Goal: Transaction & Acquisition: Purchase product/service

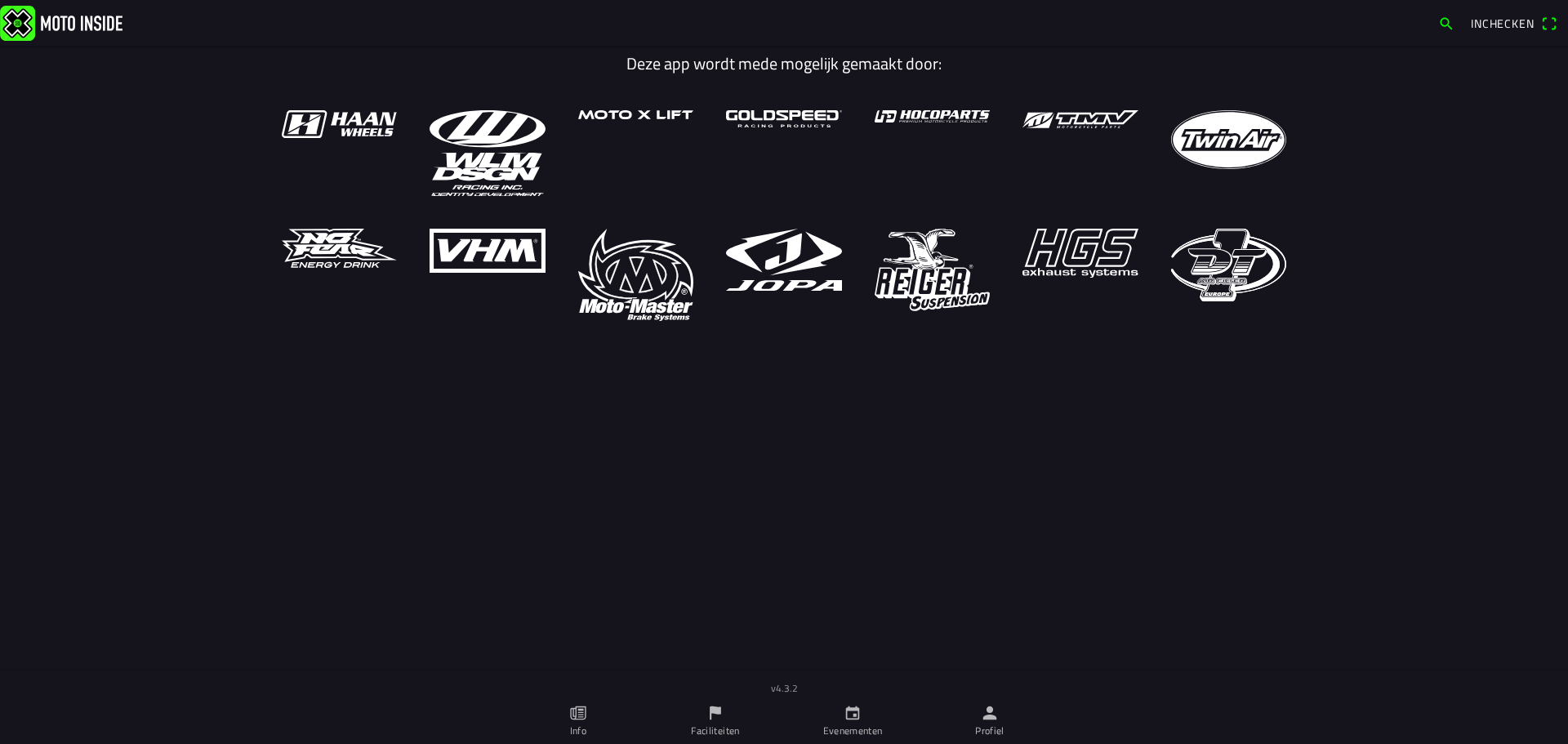
click at [1327, 131] on main "Deze app wordt mede mogelijk gemaakt door:" at bounding box center [784, 381] width 1568 height 671
click at [982, 719] on icon "person" at bounding box center [990, 713] width 18 height 18
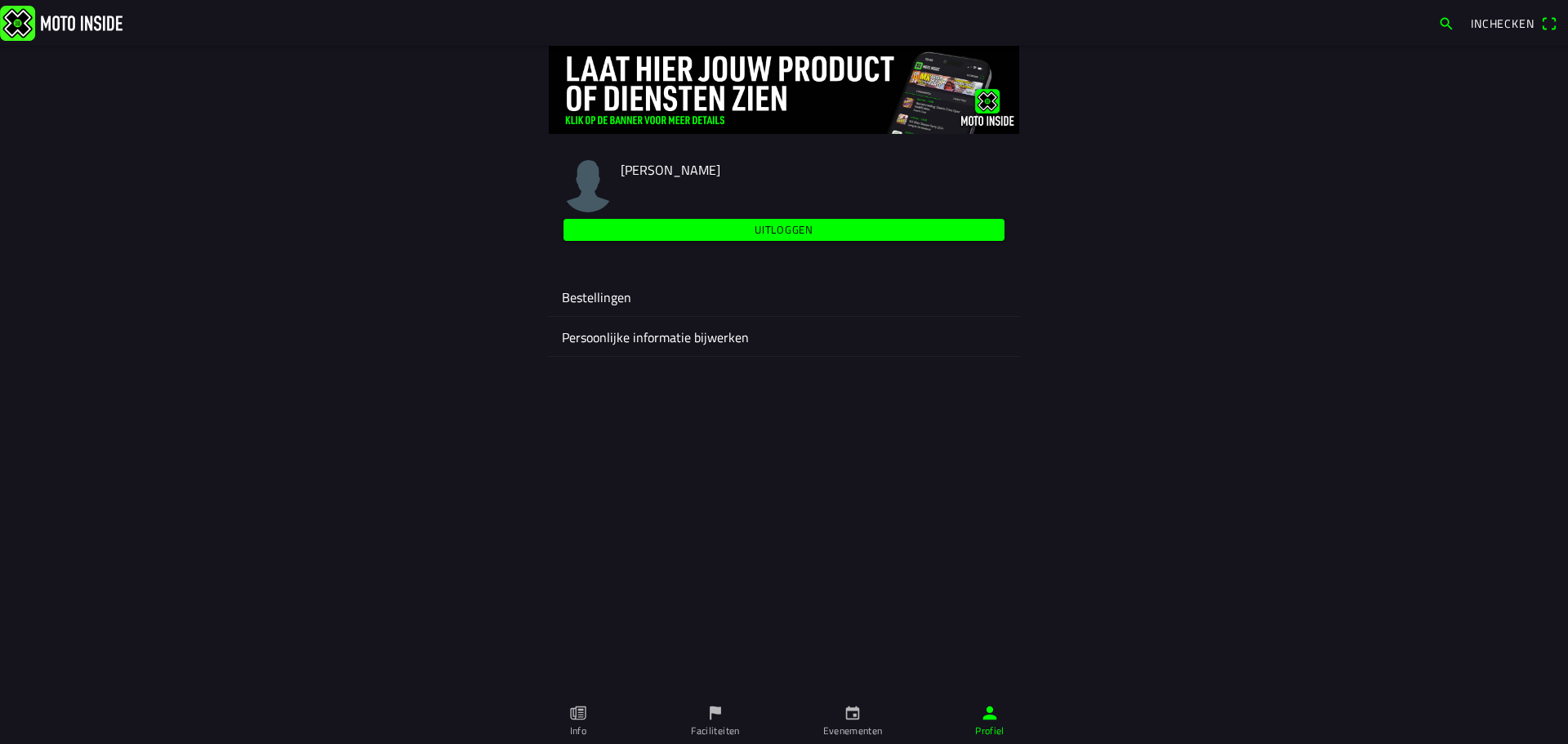
click at [844, 712] on icon "calendar" at bounding box center [853, 713] width 18 height 18
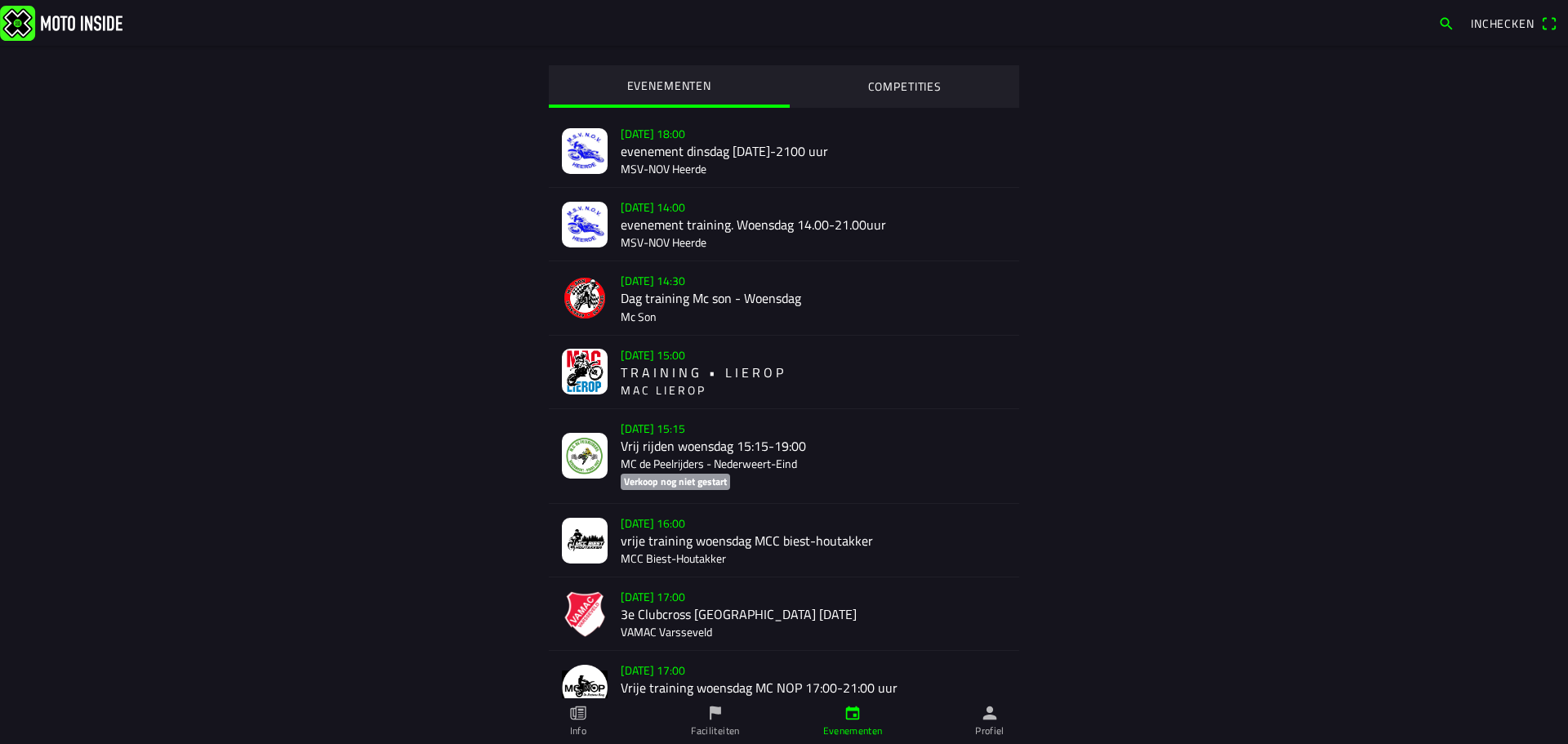
click at [773, 216] on div "wo 20 aug. - 14:00 evenement training. Woensdag 14.00-21.00uur MSV-NOV Heerde" at bounding box center [814, 224] width 386 height 73
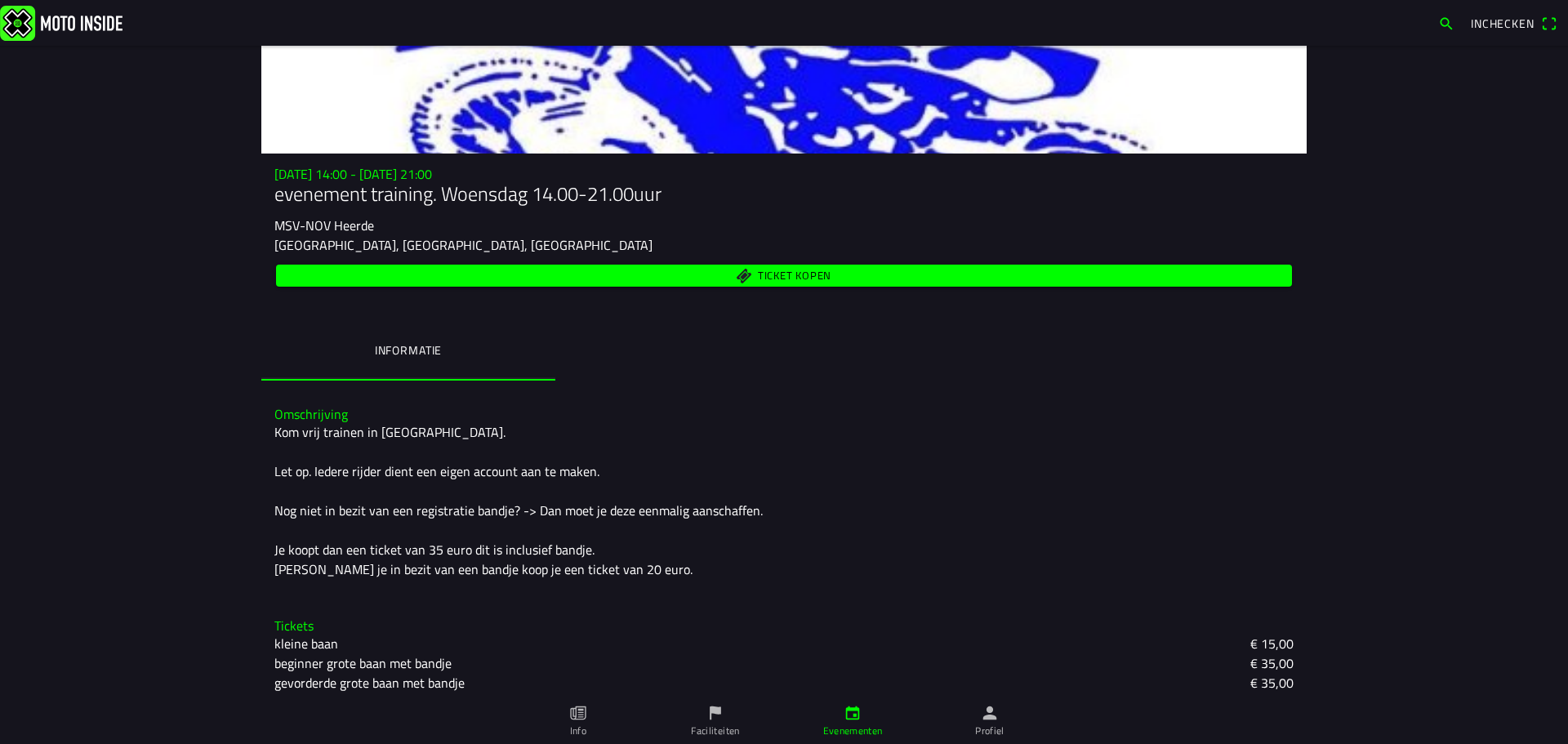
scroll to position [123, 0]
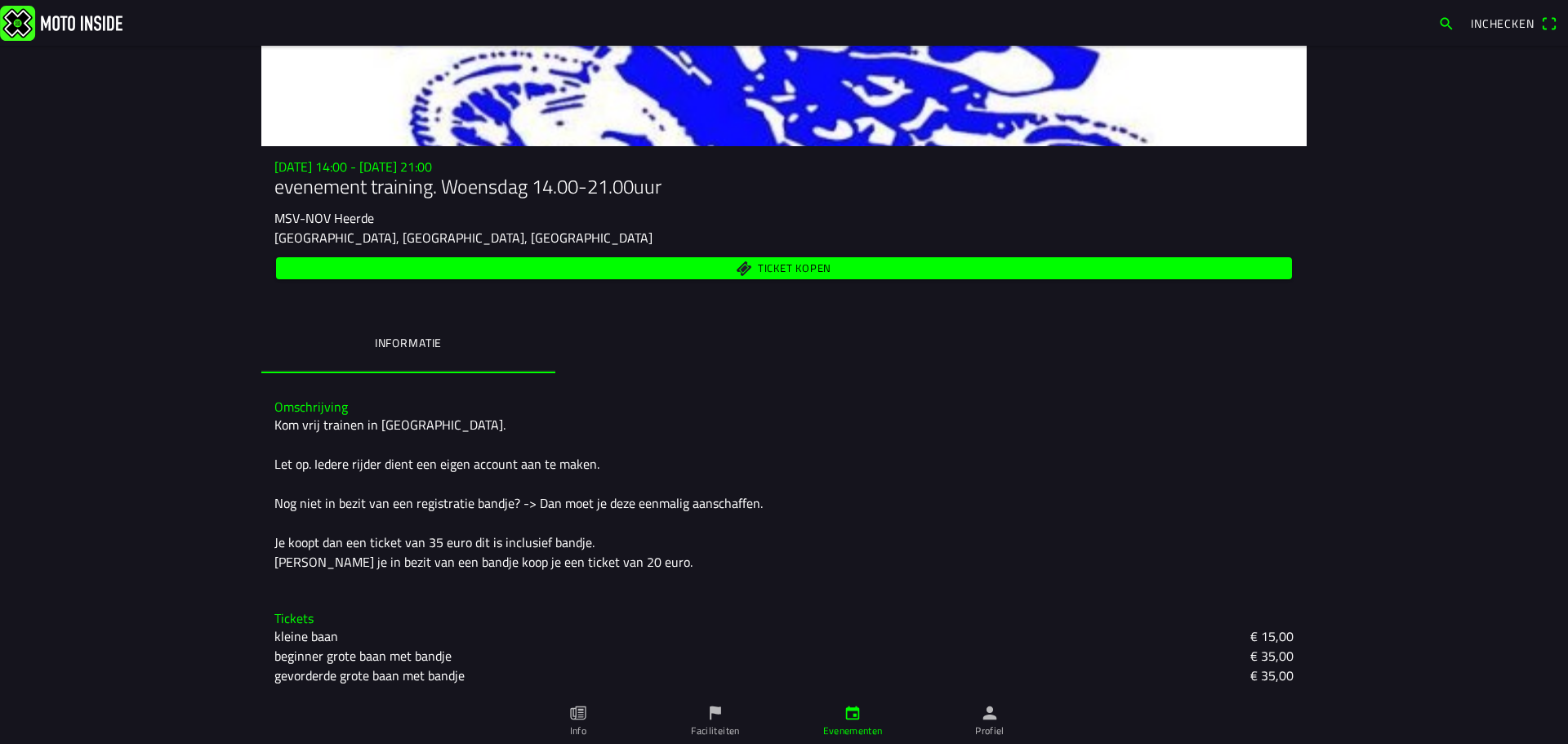
click at [824, 265] on span "Ticket kopen" at bounding box center [794, 268] width 74 height 11
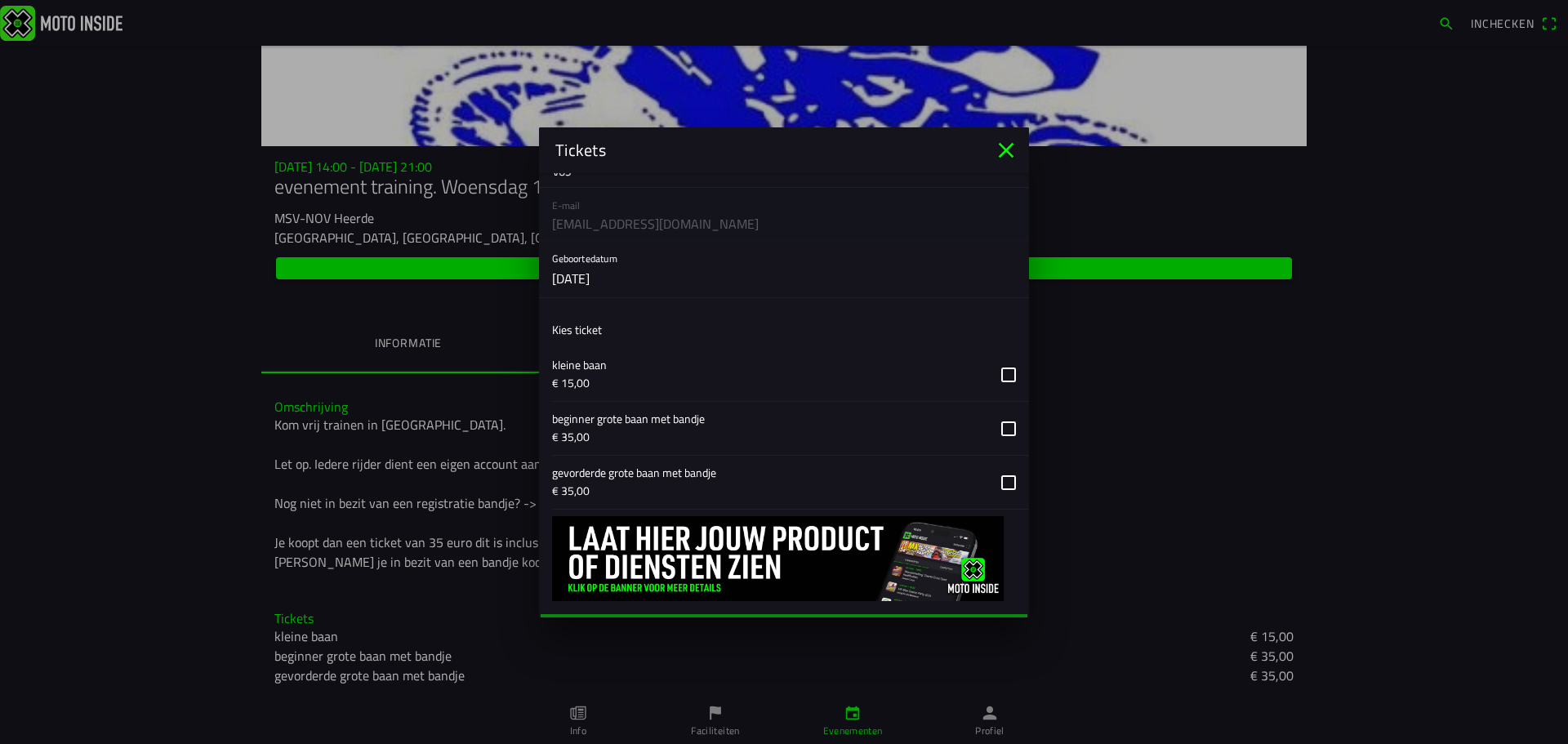
scroll to position [164, 0]
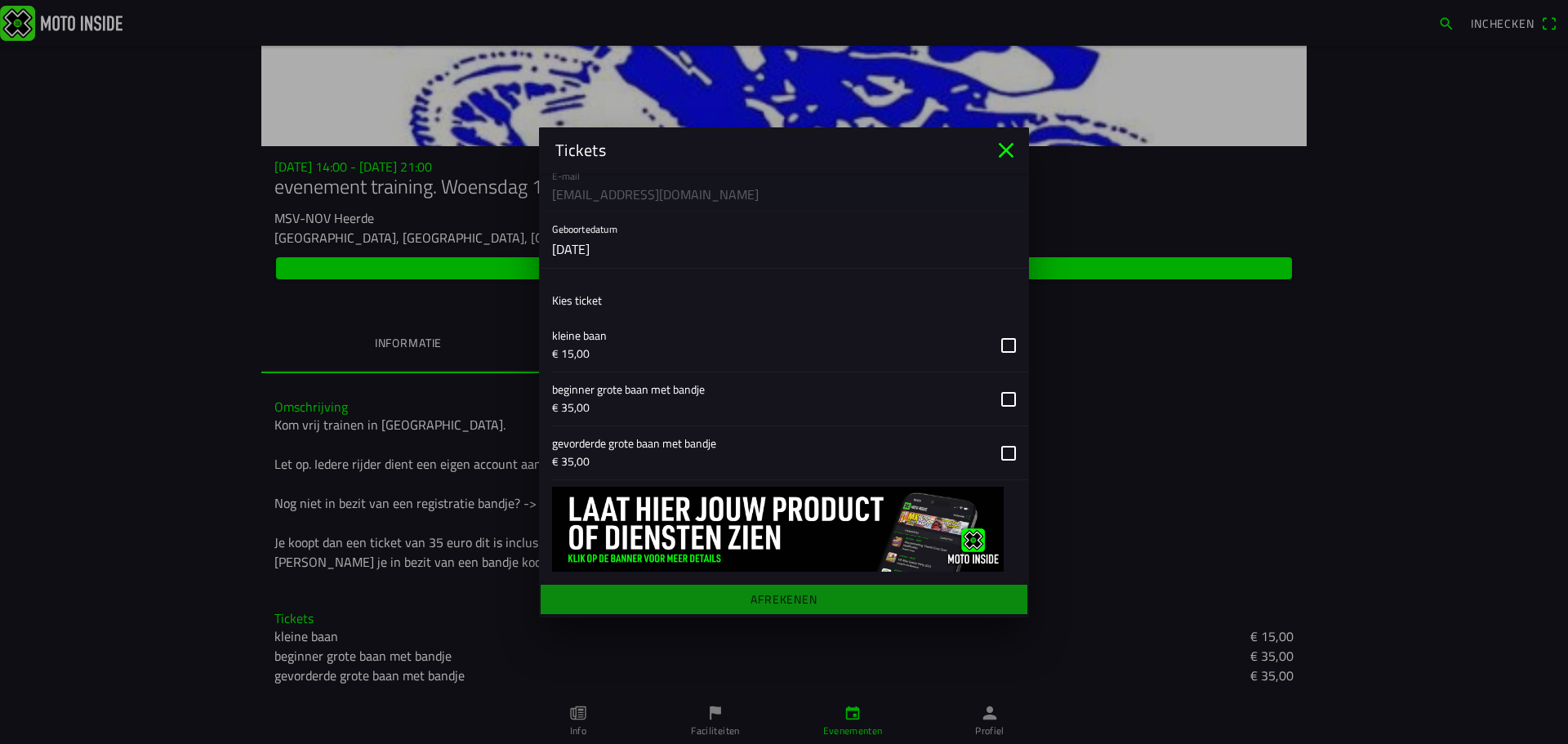
click at [996, 349] on button "button" at bounding box center [790, 345] width 477 height 53
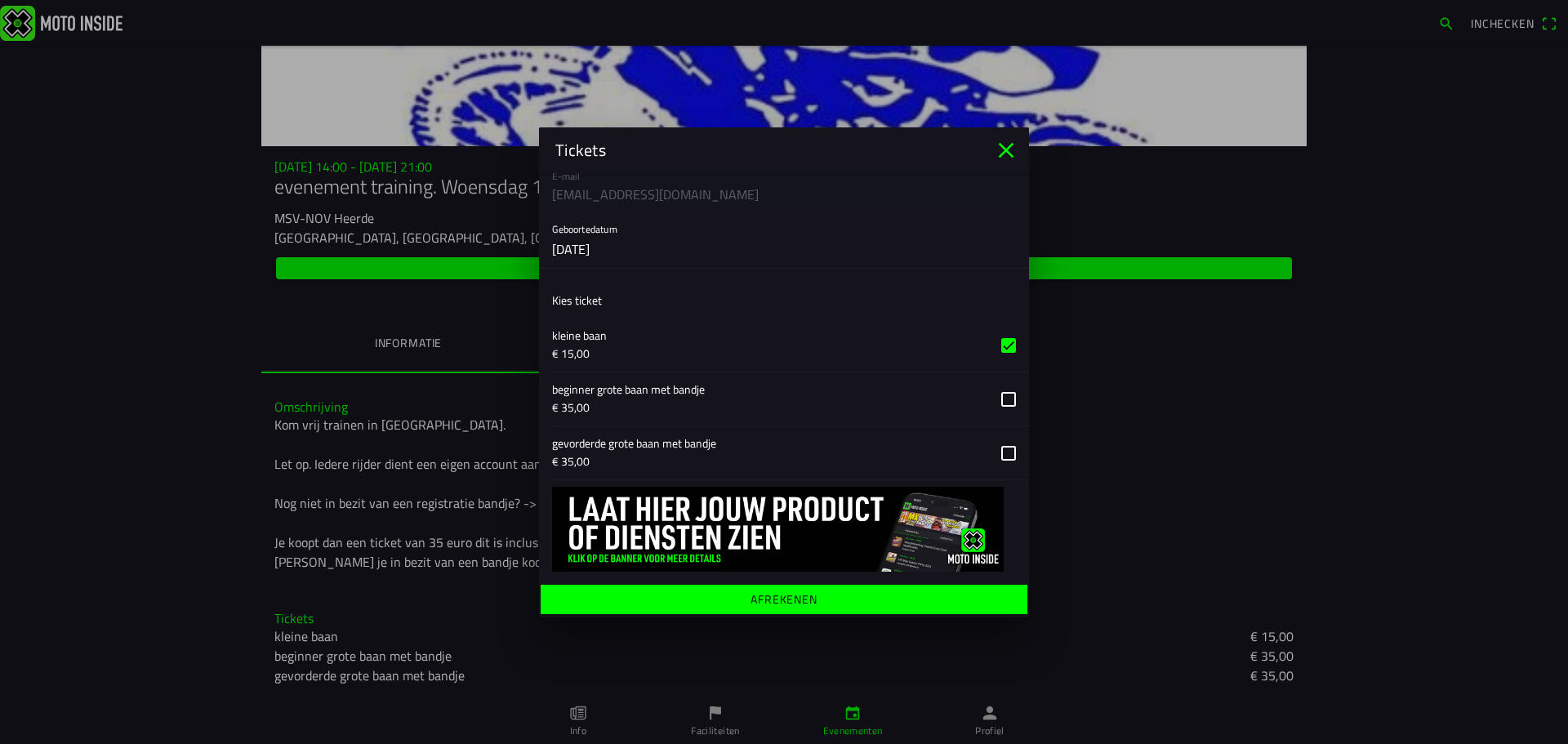
click at [764, 598] on ion-label "Afrekenen" at bounding box center [784, 599] width 67 height 12
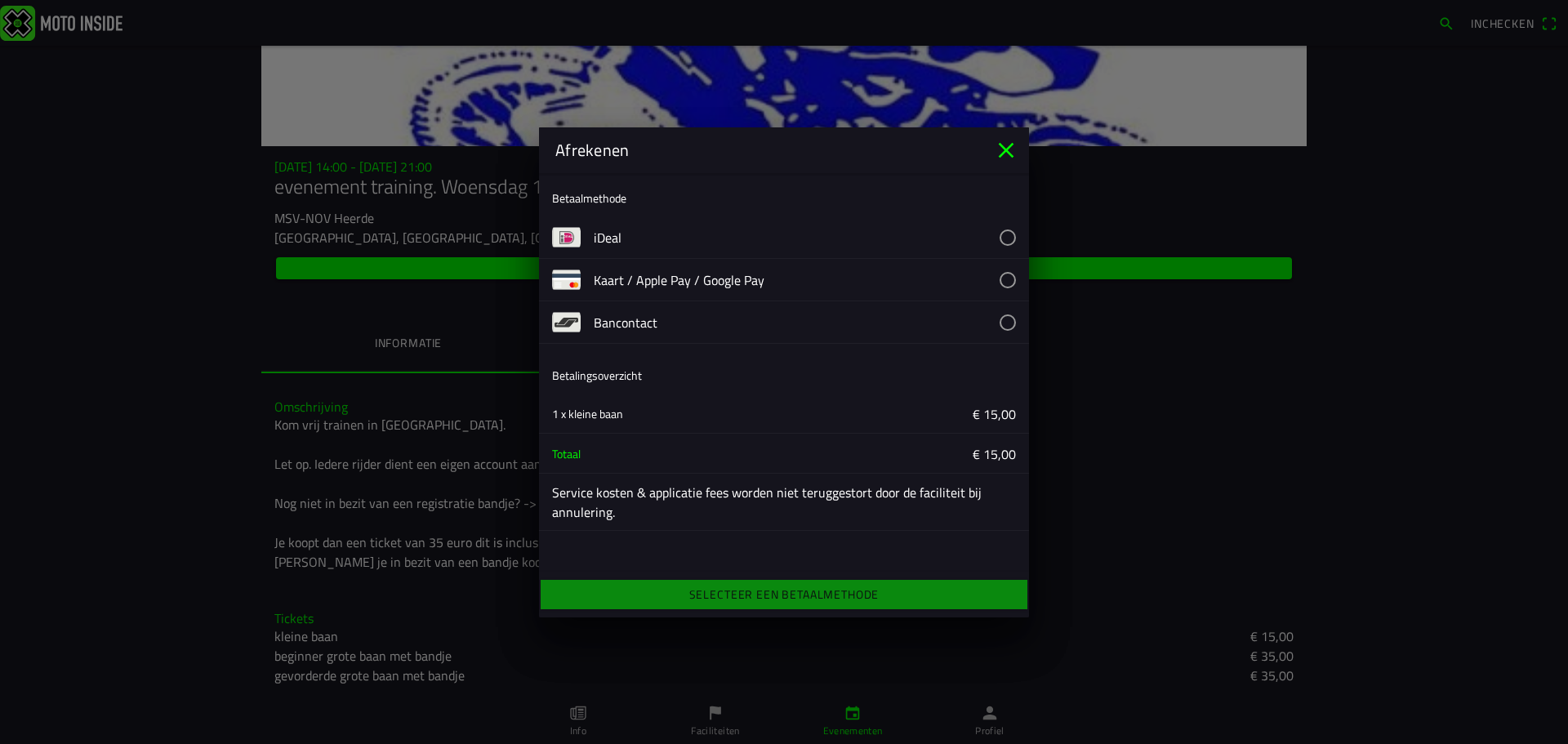
click at [1007, 238] on button "button" at bounding box center [811, 237] width 435 height 42
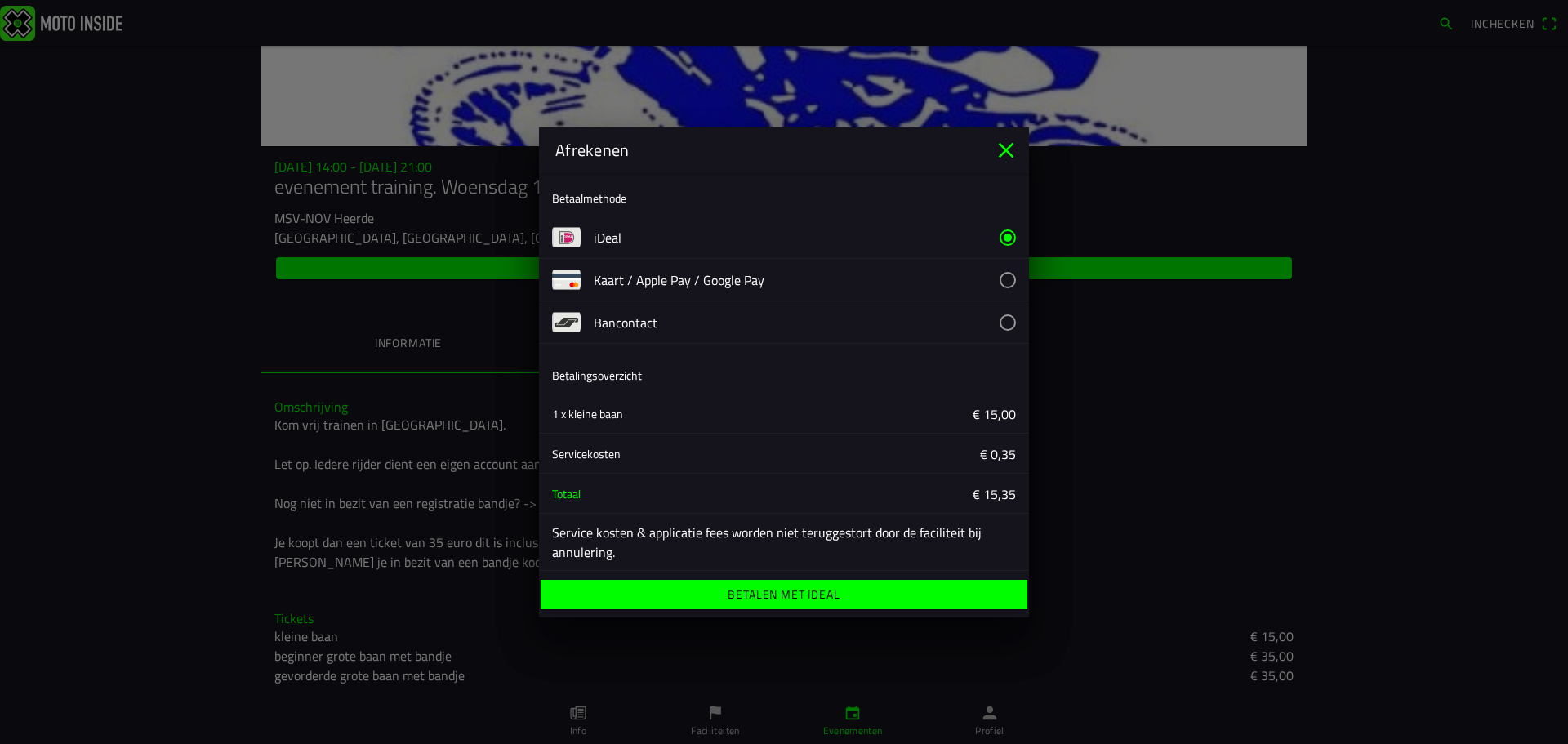
click at [829, 590] on ion-label "Betalen met iDeal" at bounding box center [784, 595] width 112 height 12
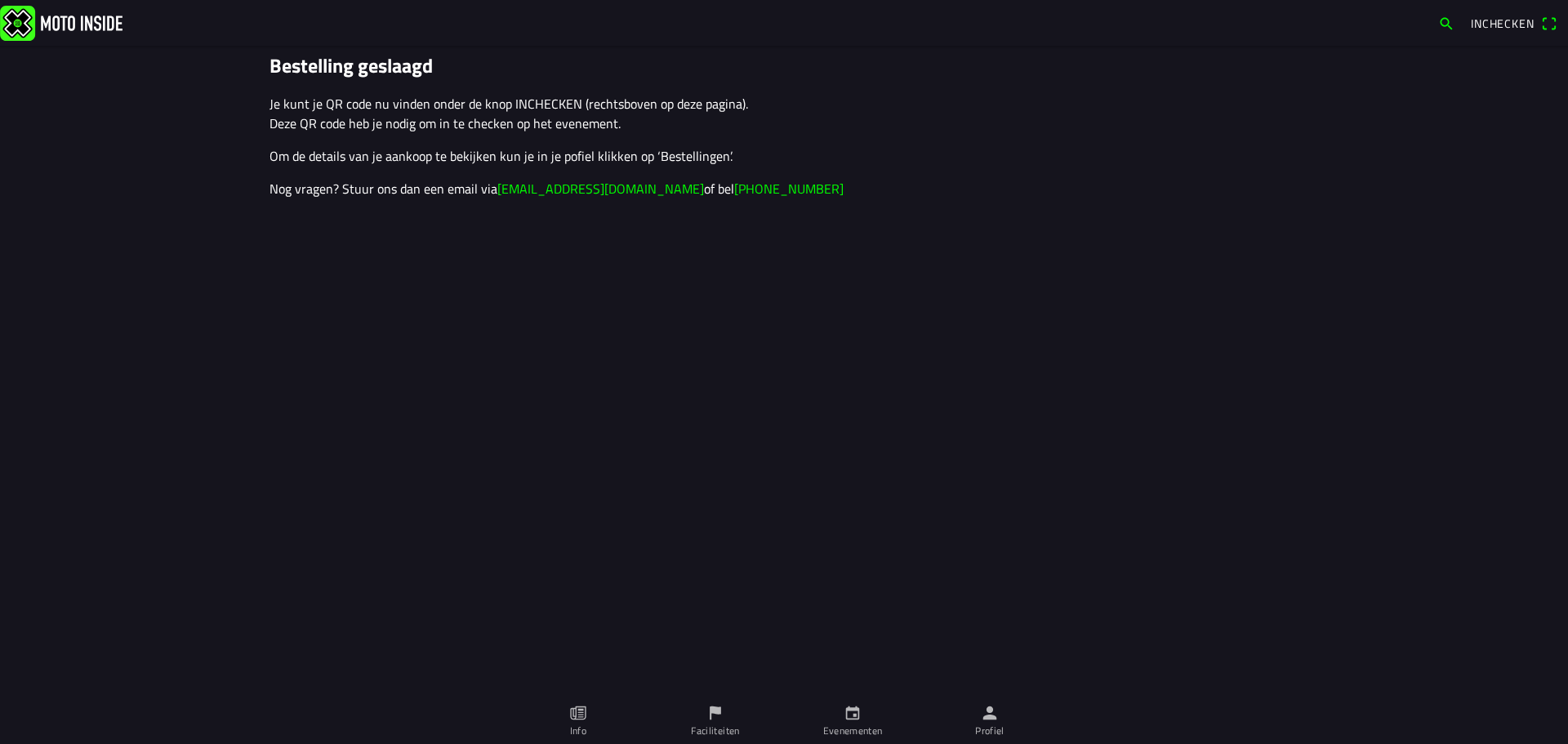
click at [986, 717] on icon "person" at bounding box center [990, 713] width 14 height 14
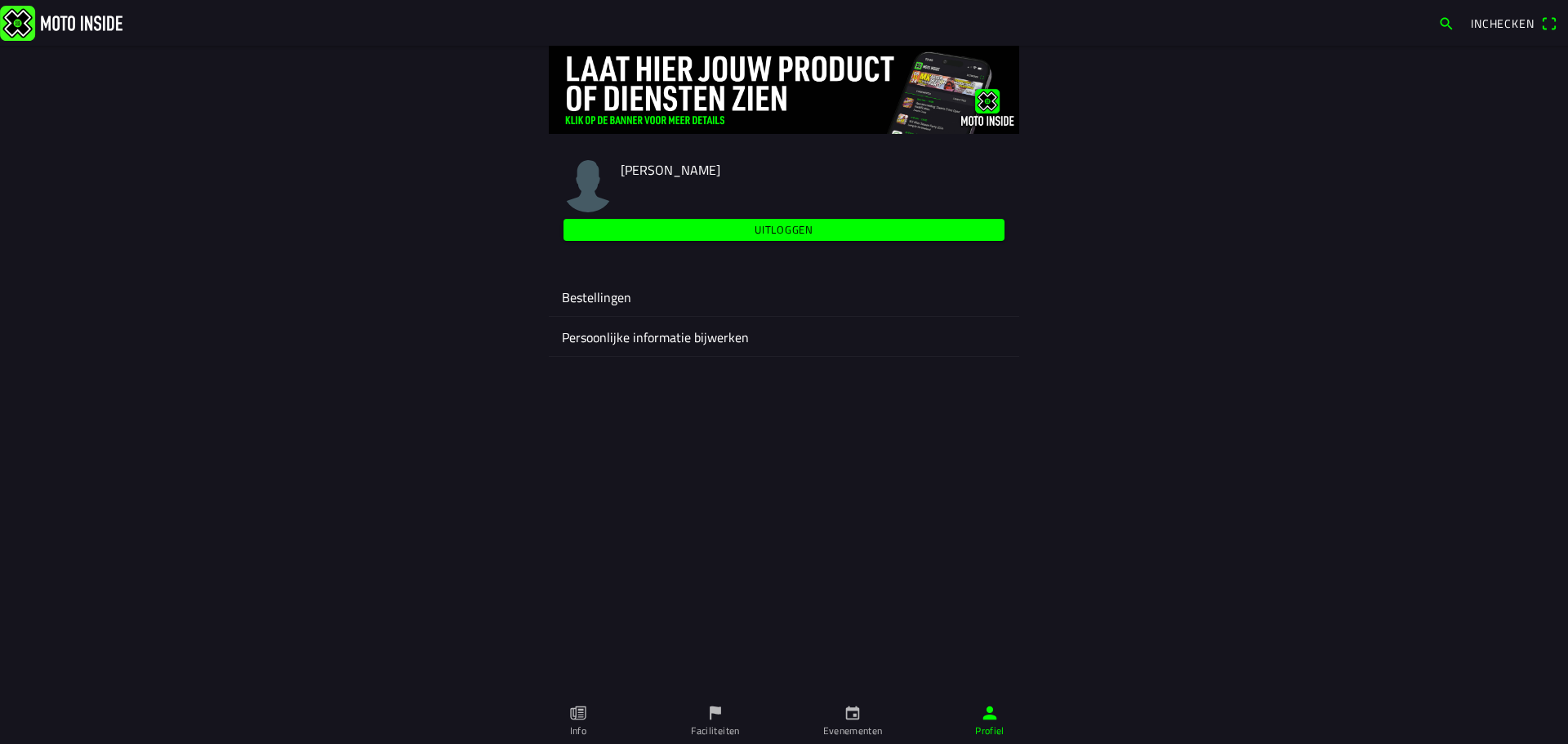
click at [586, 293] on ion-label "Bestellingen" at bounding box center [784, 296] width 444 height 19
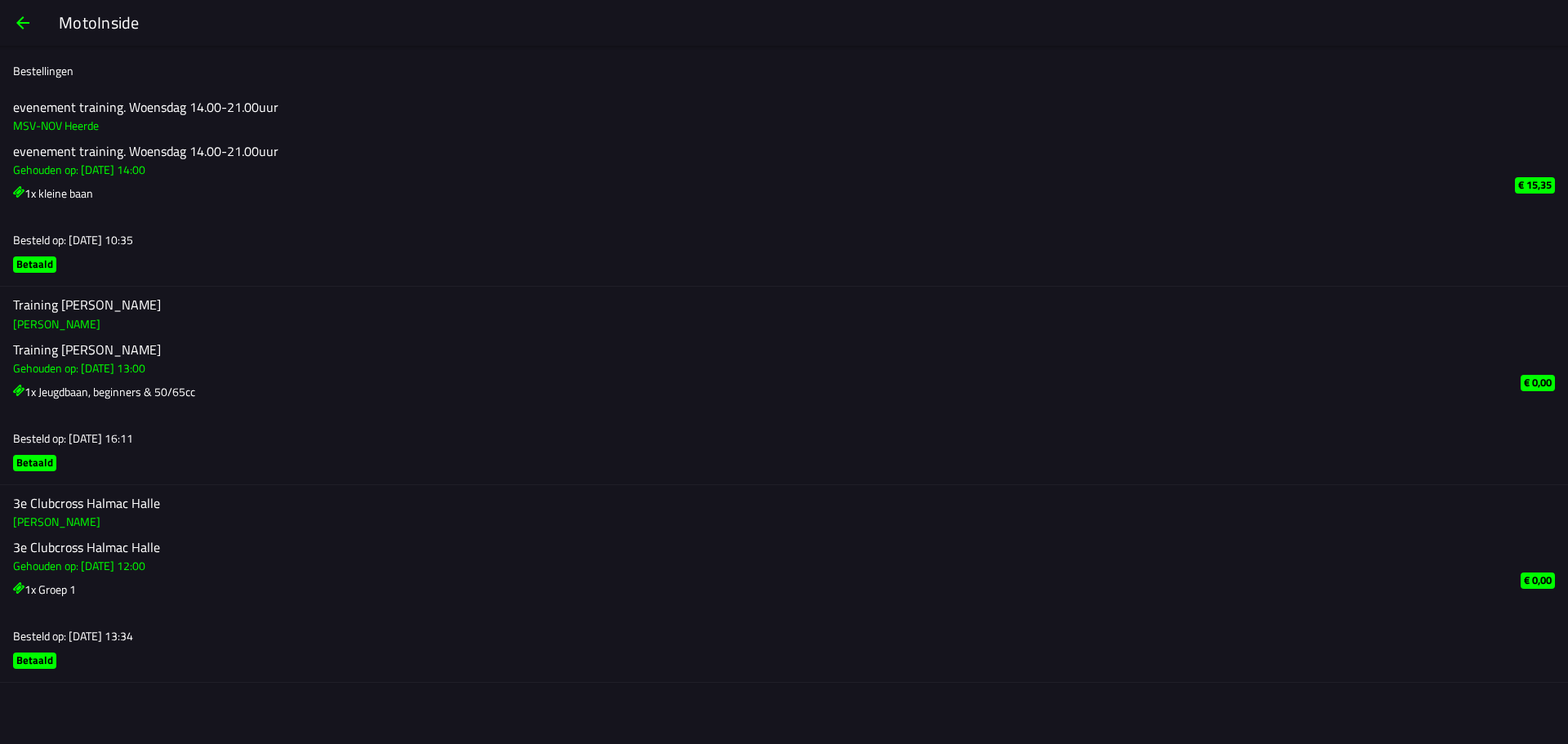
click at [36, 18] on button "button" at bounding box center [23, 23] width 39 height 39
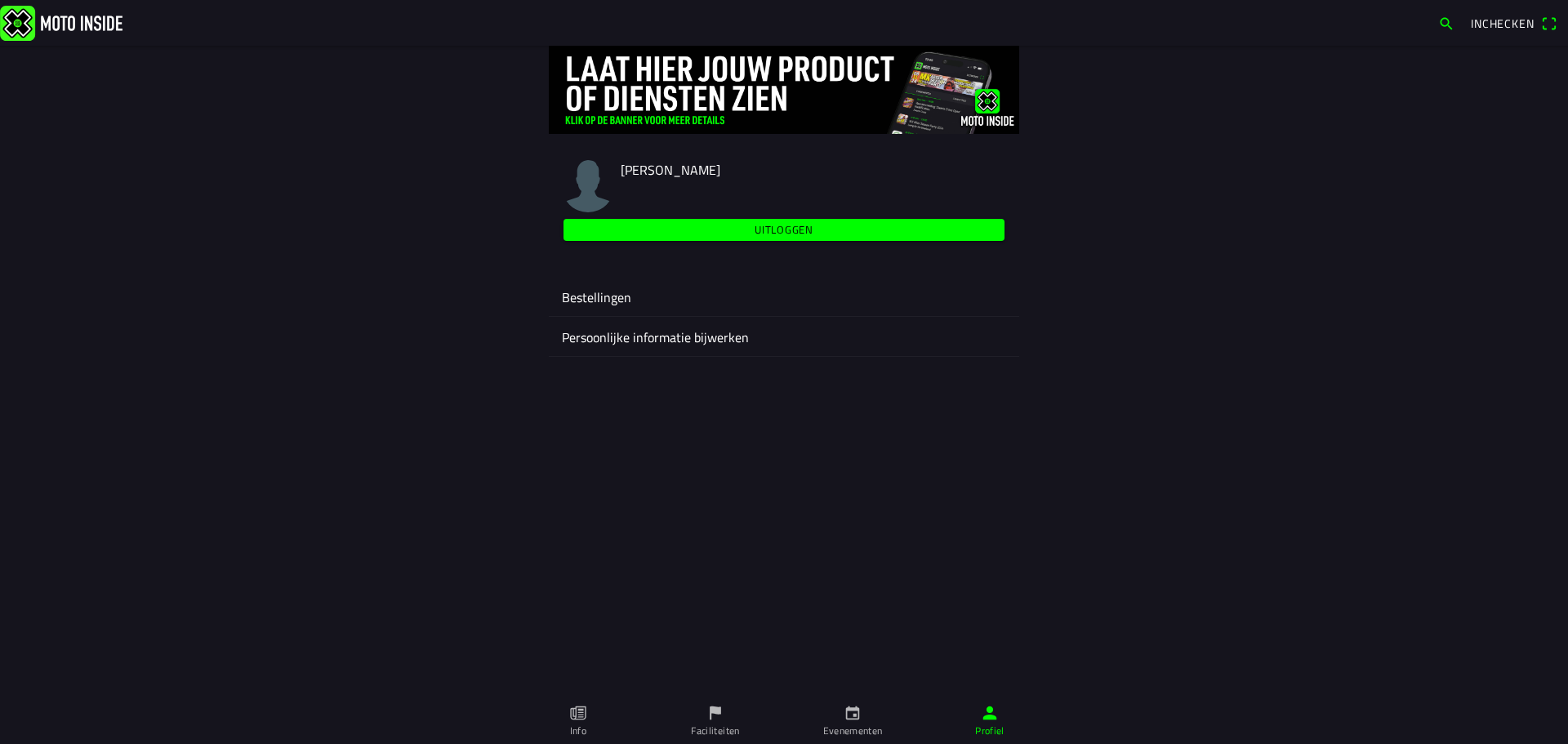
click at [1517, 19] on span "Inchecken" at bounding box center [1503, 23] width 63 height 18
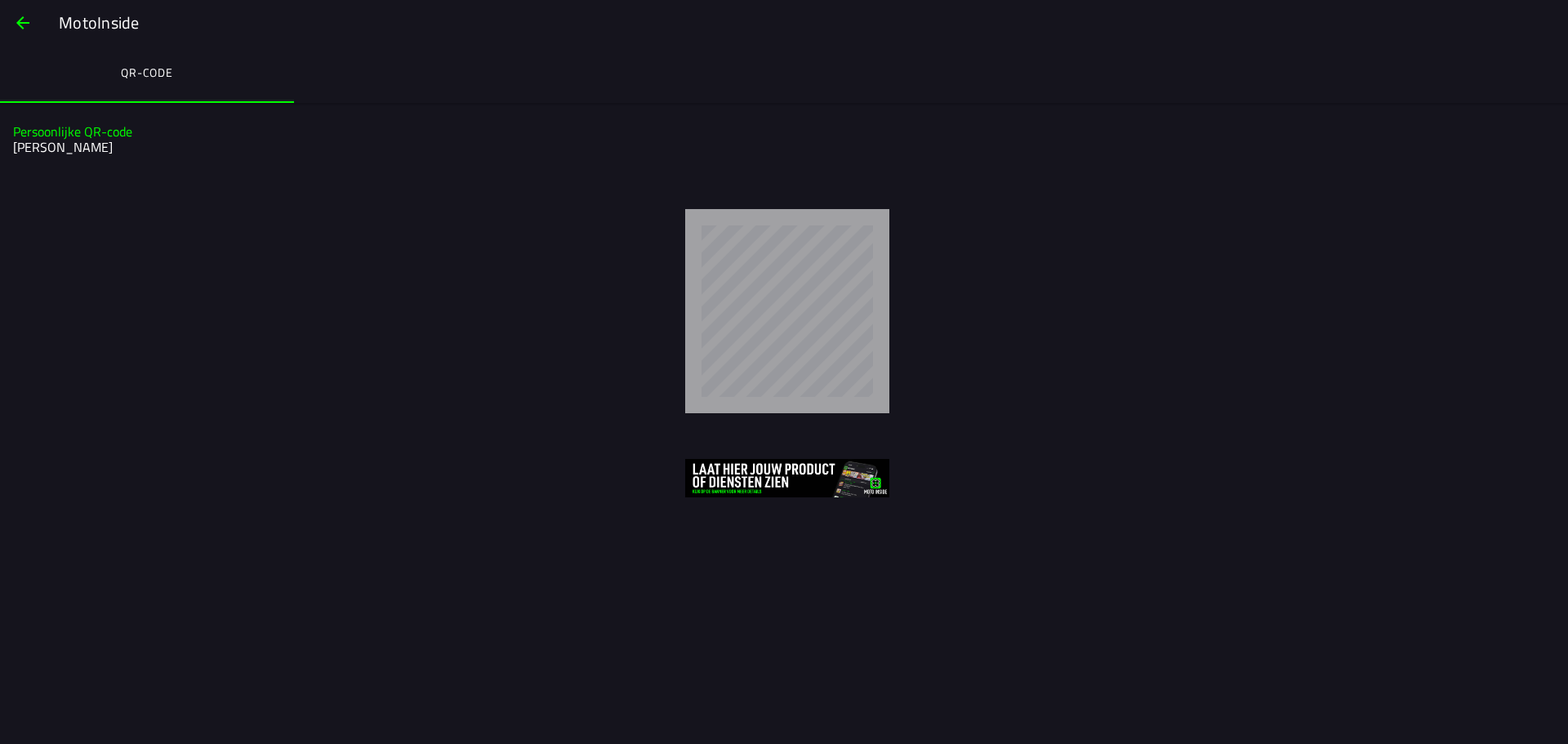
click at [20, 21] on span "button" at bounding box center [23, 23] width 19 height 39
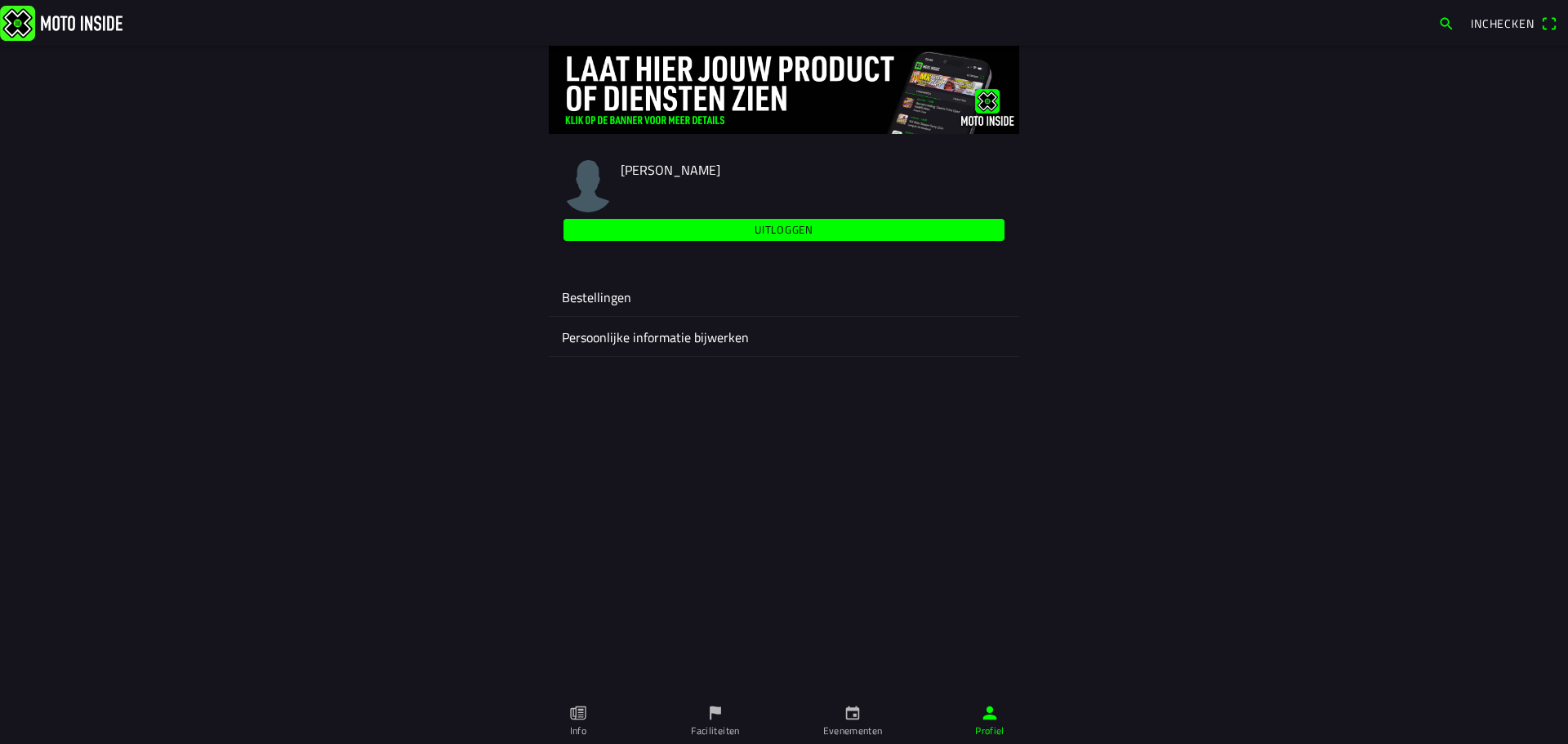
click at [596, 303] on ion-label "Bestellingen" at bounding box center [784, 296] width 444 height 19
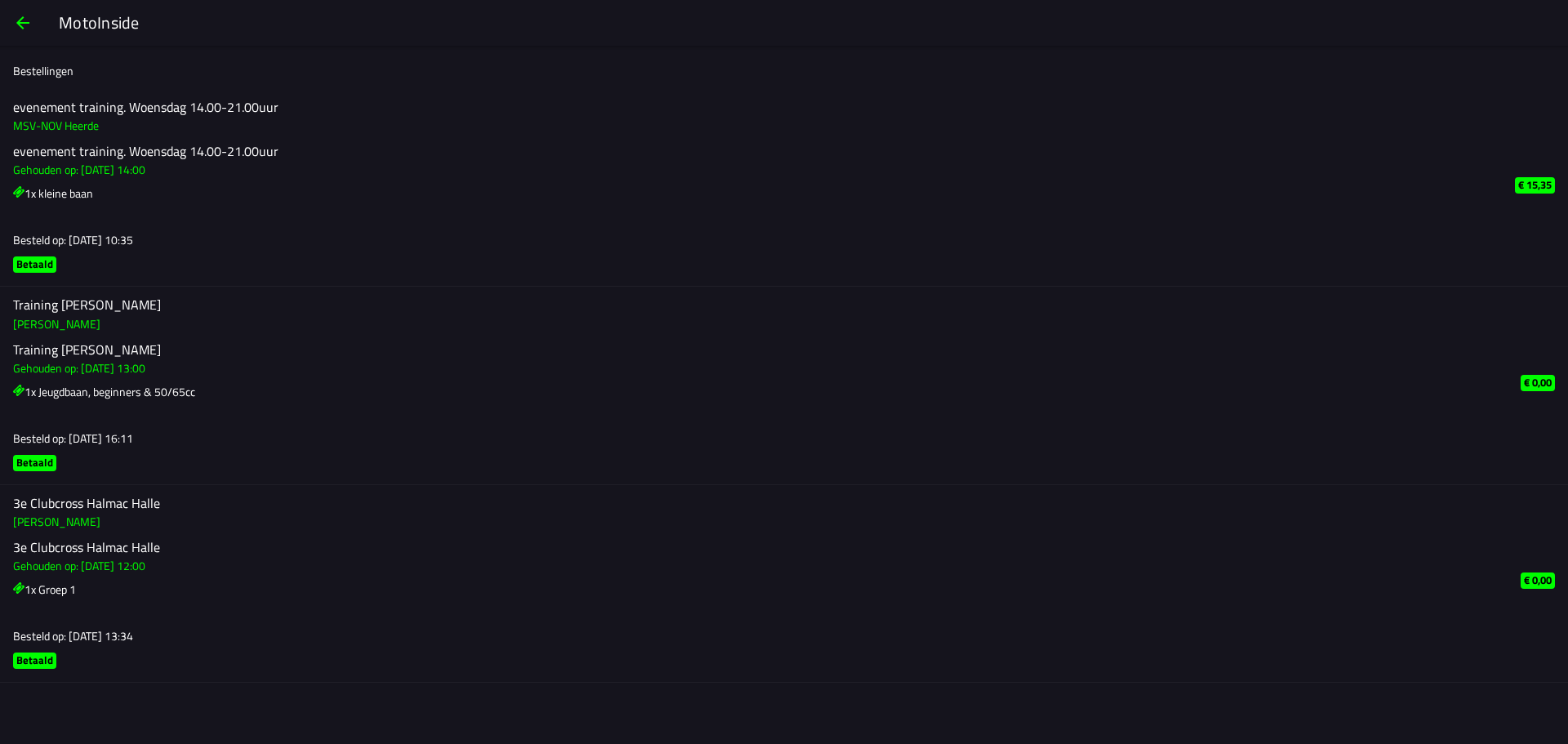
click at [7, 26] on button "button" at bounding box center [23, 23] width 39 height 39
